Goal: Information Seeking & Learning: Learn about a topic

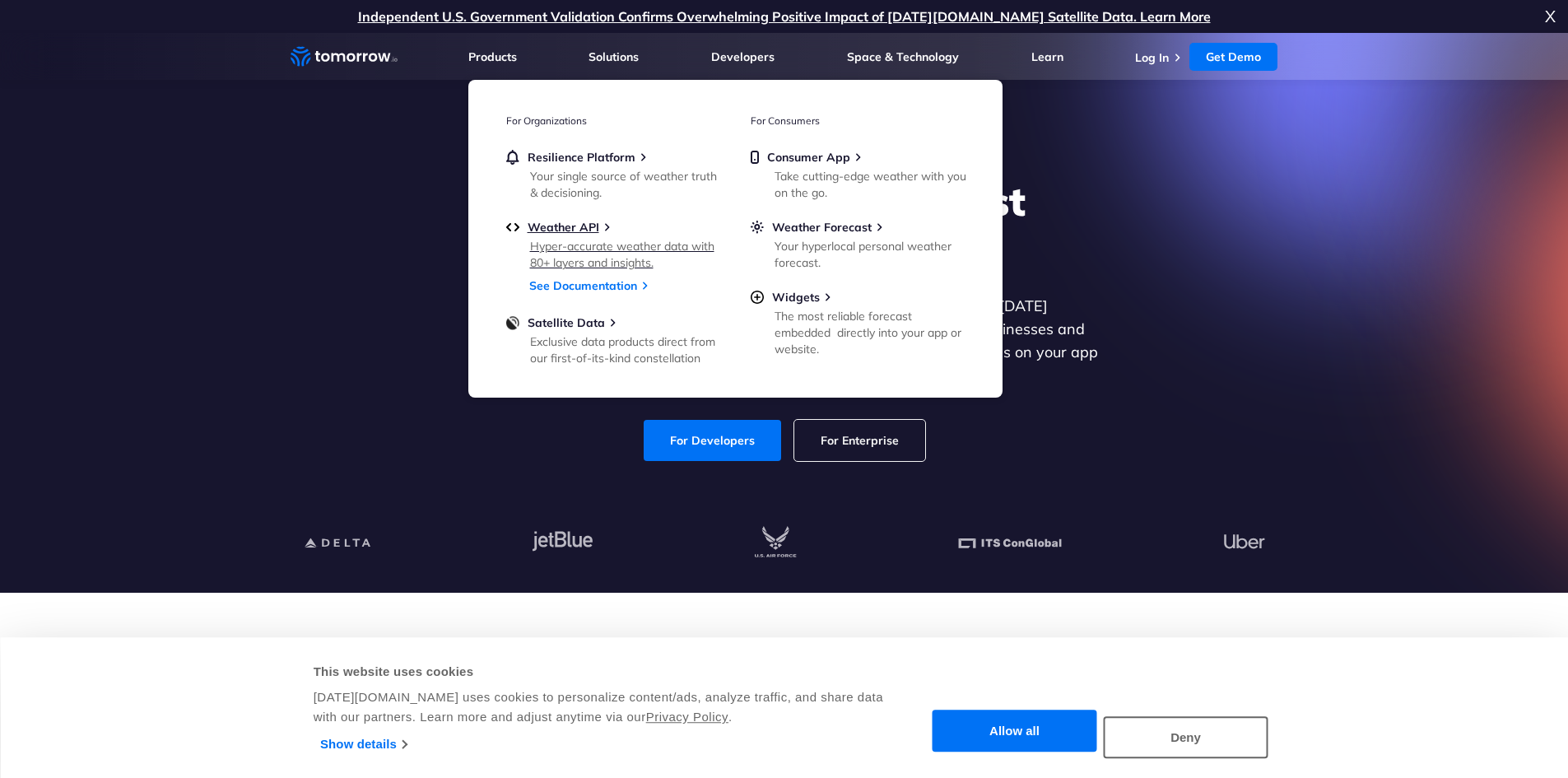
click at [613, 233] on div "Weather API" at bounding box center [613, 227] width 214 height 15
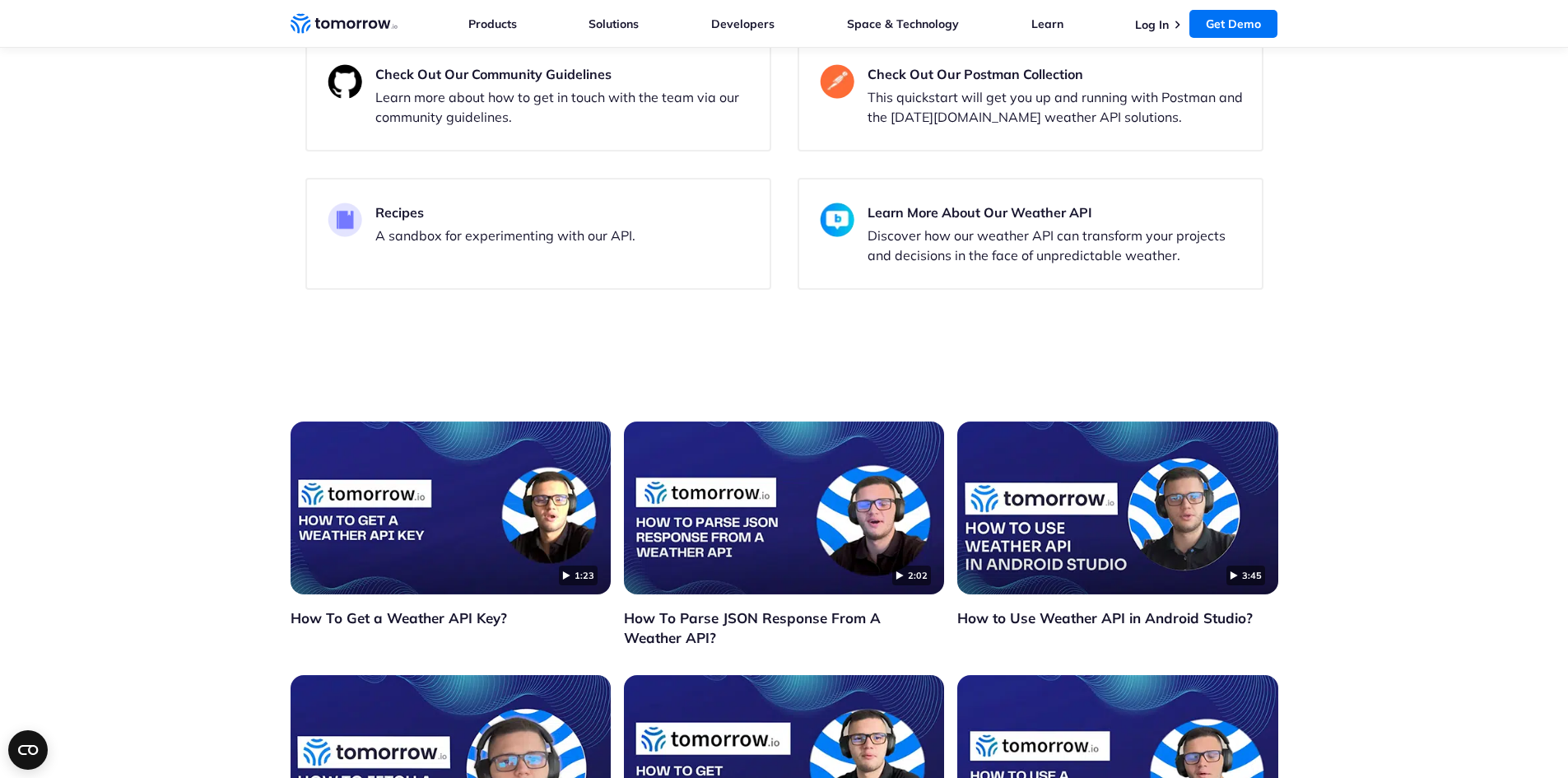
scroll to position [3803, 0]
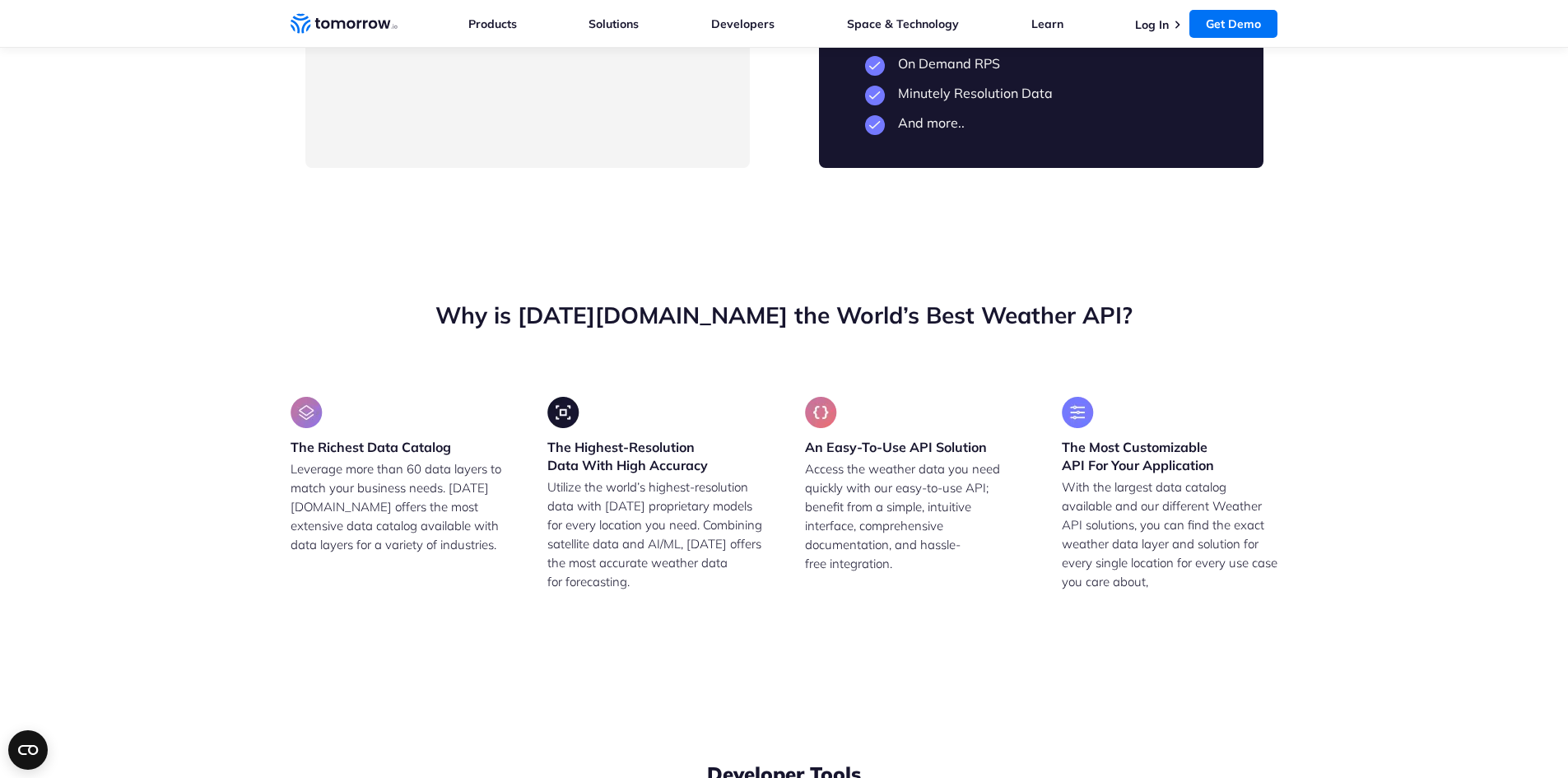
drag, startPoint x: 431, startPoint y: 363, endPoint x: 488, endPoint y: 357, distance: 57.3
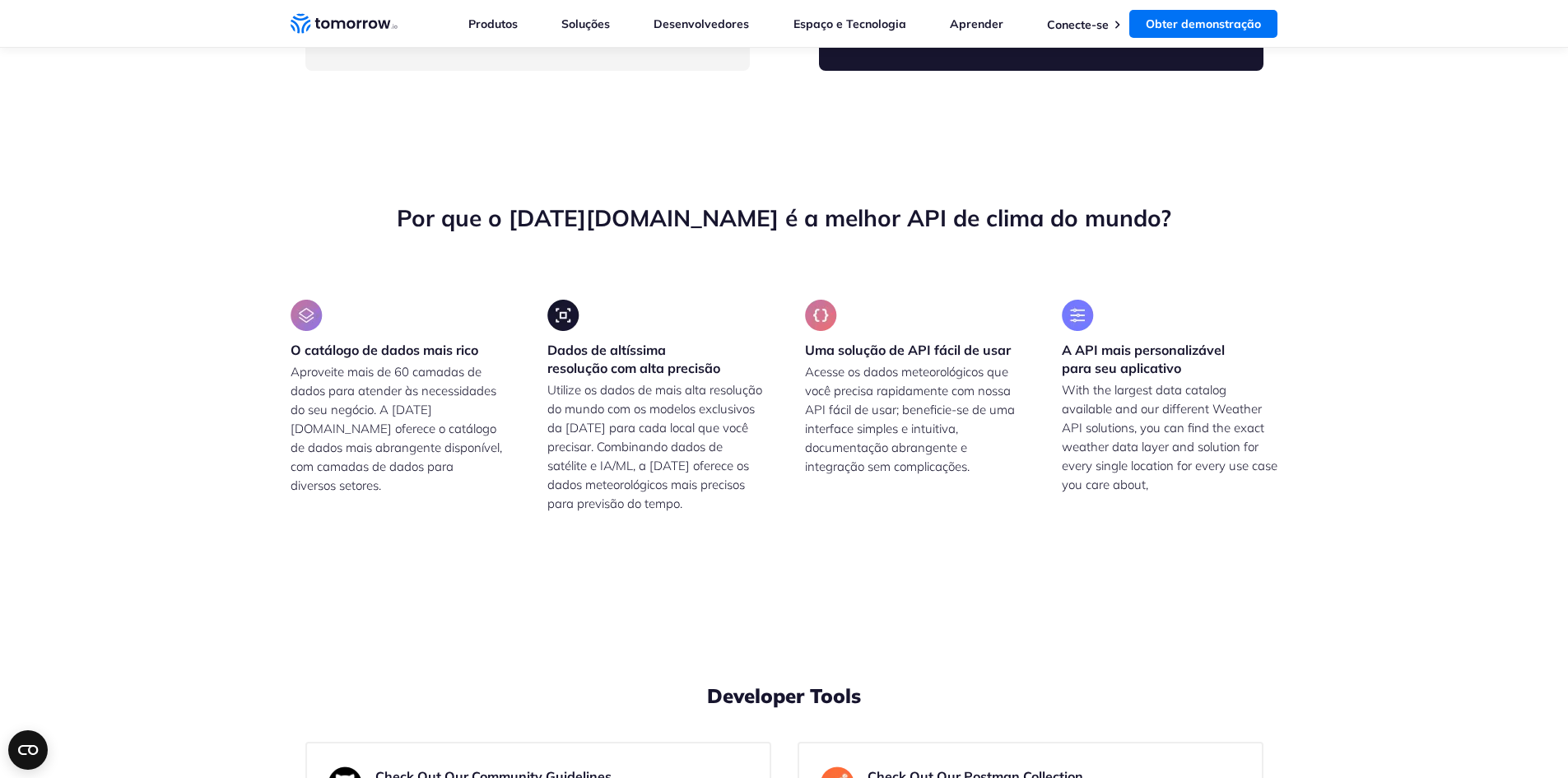
scroll to position [3942, 0]
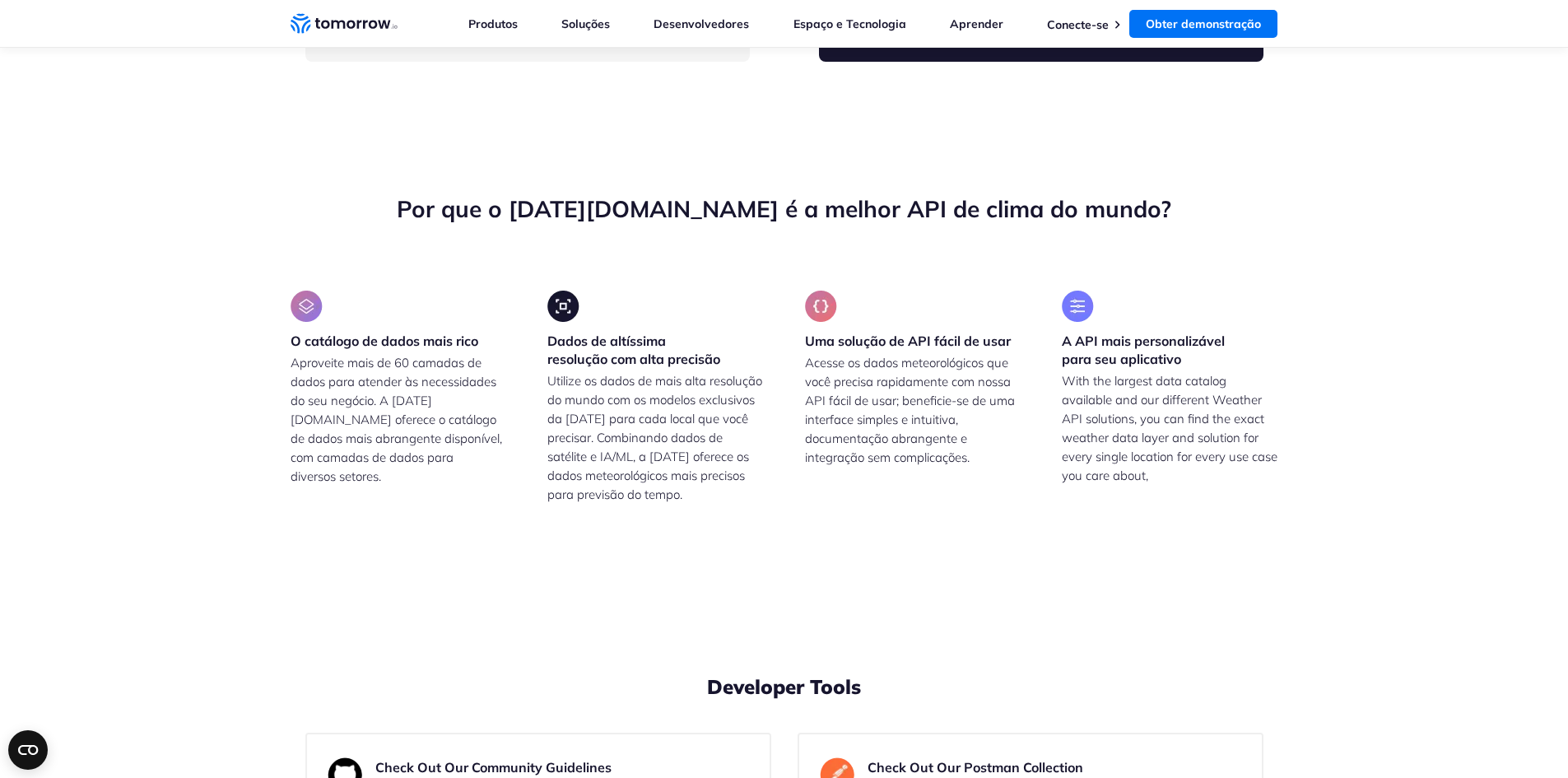
drag, startPoint x: 474, startPoint y: 469, endPoint x: 617, endPoint y: 464, distance: 143.1
drag, startPoint x: 459, startPoint y: 497, endPoint x: 521, endPoint y: 495, distance: 62.0
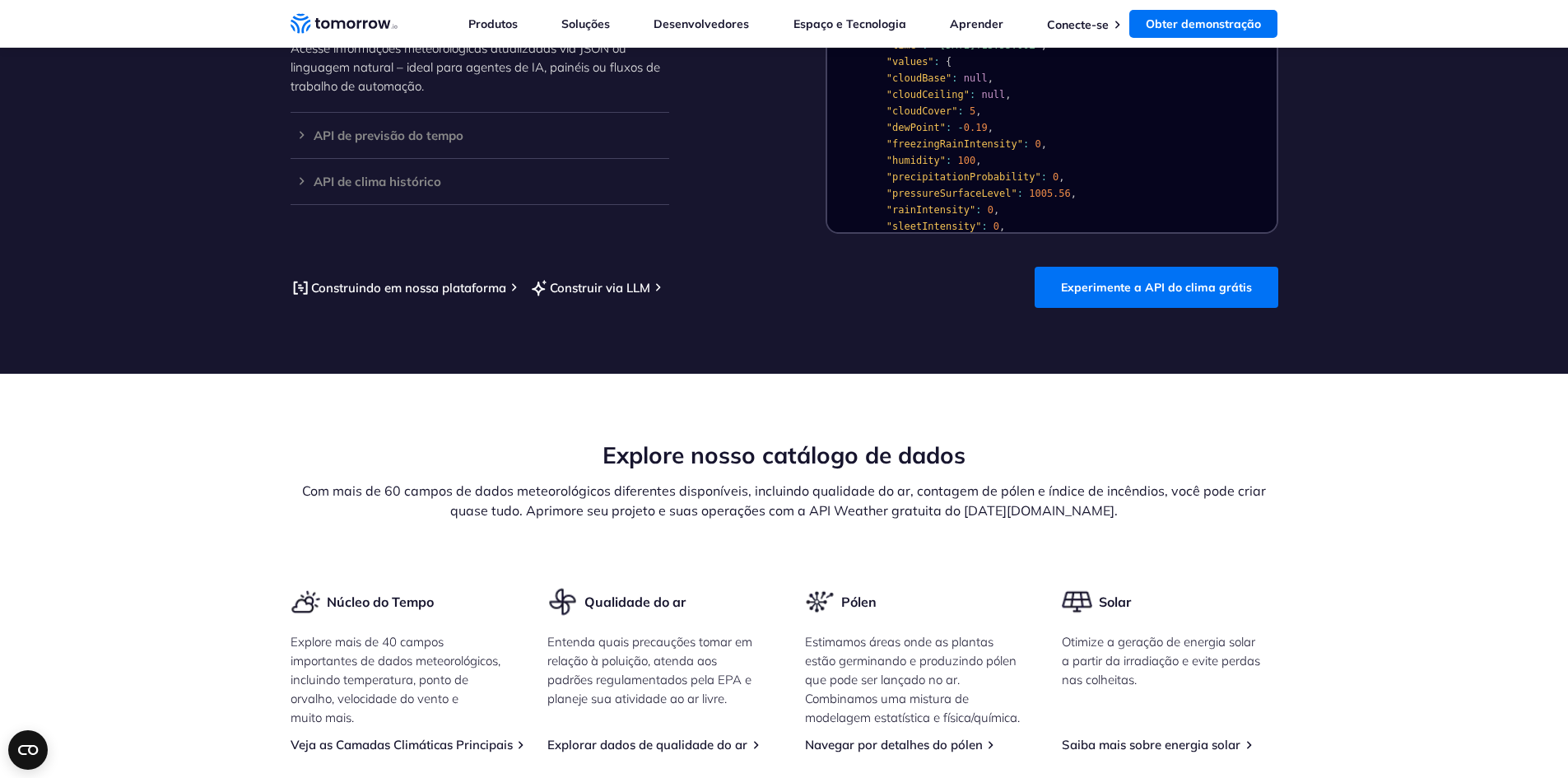
scroll to position [1563, 0]
